Goal: Task Accomplishment & Management: Complete application form

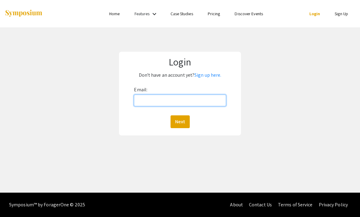
click at [194, 106] on input "Email:" at bounding box center [180, 101] width 92 height 12
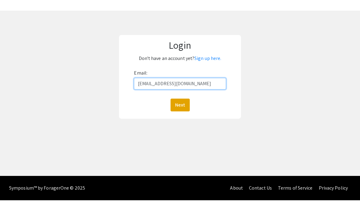
type input "[EMAIL_ADDRESS][DOMAIN_NAME]"
click at [180, 116] on button "Next" at bounding box center [179, 122] width 19 height 13
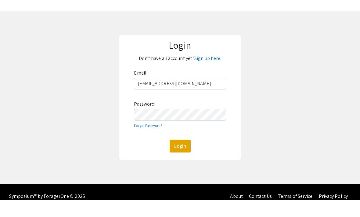
scroll to position [17, 0]
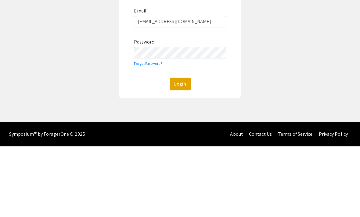
click at [176, 148] on button "Login" at bounding box center [179, 154] width 21 height 13
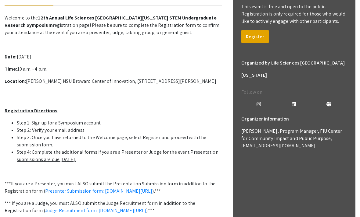
scroll to position [105, 0]
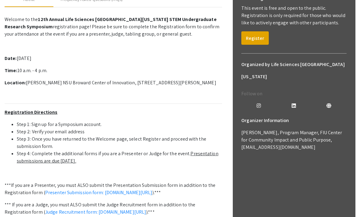
click at [254, 42] on button "Register" at bounding box center [254, 38] width 27 height 13
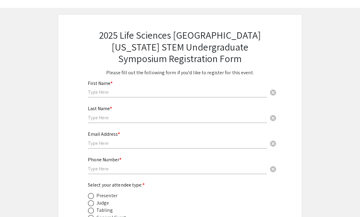
click at [234, 95] on input "text" at bounding box center [177, 92] width 179 height 6
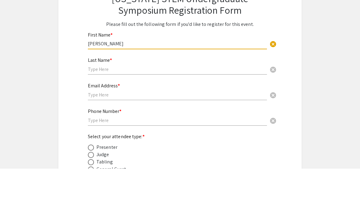
type input "[PERSON_NAME]"
click at [155, 115] on input "text" at bounding box center [177, 118] width 179 height 6
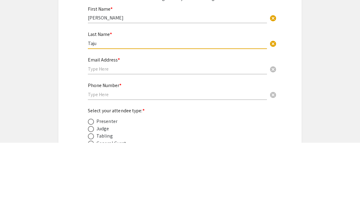
type input "Taju"
click at [223, 140] on input "text" at bounding box center [177, 143] width 179 height 6
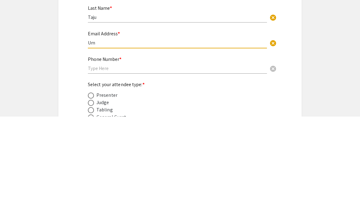
type input "U"
type input "[EMAIL_ADDRESS][DOMAIN_NAME]"
click at [208, 166] on input "text" at bounding box center [177, 169] width 179 height 6
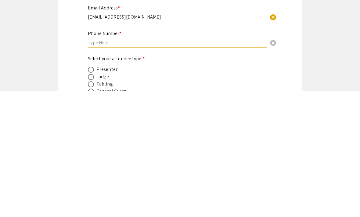
type input "2248175874"
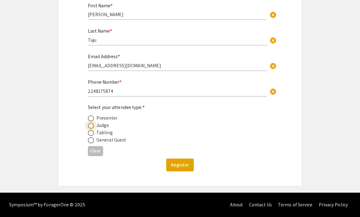
click at [90, 123] on span at bounding box center [91, 126] width 6 height 6
click at [90, 123] on input "radio" at bounding box center [91, 126] width 6 height 6
radio input "true"
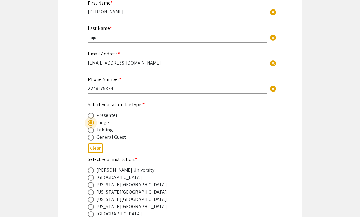
click at [95, 116] on label at bounding box center [92, 116] width 9 height 6
click at [94, 116] on input "radio" at bounding box center [91, 116] width 6 height 6
radio input "true"
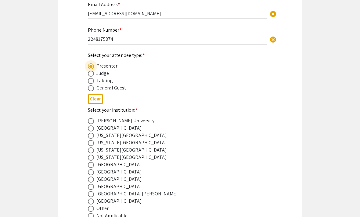
scroll to position [154, 0]
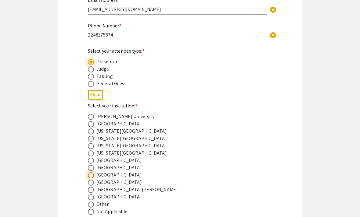
click at [93, 179] on span at bounding box center [91, 176] width 6 height 6
click at [93, 179] on input "radio" at bounding box center [91, 176] width 6 height 6
radio input "true"
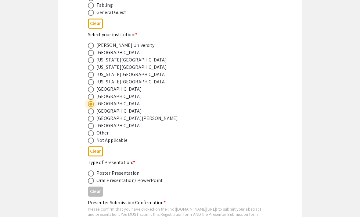
scroll to position [226, 0]
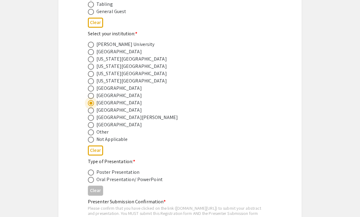
click at [89, 176] on span at bounding box center [91, 173] width 6 height 6
click at [89, 176] on input "radio" at bounding box center [91, 173] width 6 height 6
radio input "true"
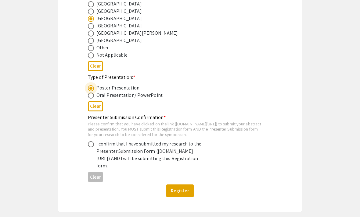
scroll to position [332, 0]
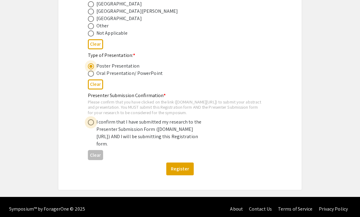
click at [91, 126] on span at bounding box center [91, 122] width 6 height 6
click at [91, 126] on input "radio" at bounding box center [91, 122] width 6 height 6
radio input "true"
click at [88, 126] on span at bounding box center [91, 122] width 6 height 6
click at [88, 126] on input "radio" at bounding box center [91, 122] width 6 height 6
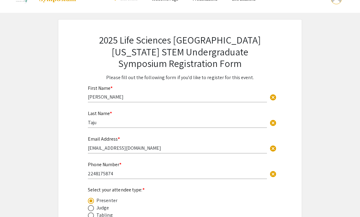
scroll to position [0, 0]
